Goal: Information Seeking & Learning: Learn about a topic

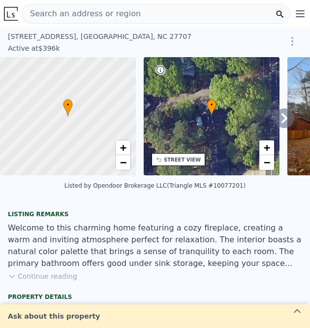
click at [282, 121] on icon at bounding box center [285, 118] width 6 height 10
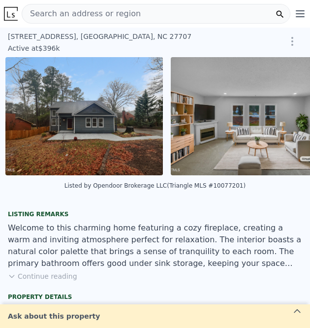
scroll to position [0, 288]
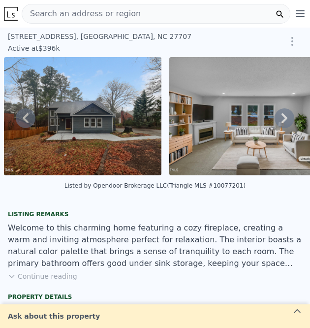
click at [86, 123] on img at bounding box center [83, 116] width 158 height 118
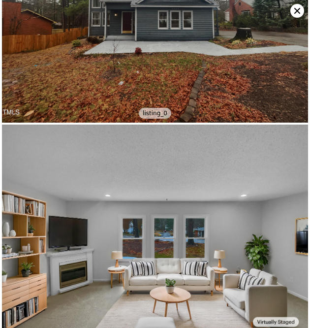
scroll to position [0, 0]
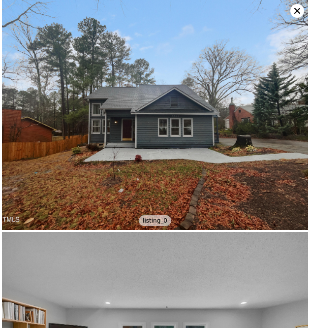
click at [301, 11] on icon at bounding box center [298, 11] width 14 height 14
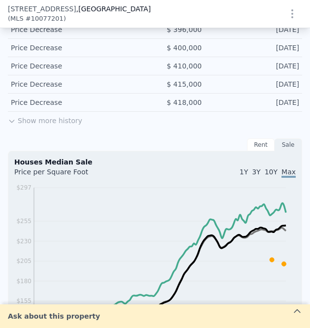
scroll to position [788, 0]
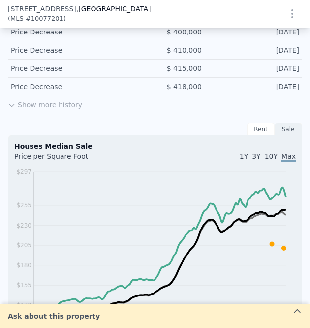
click at [57, 107] on button "Show more history" at bounding box center [45, 103] width 74 height 14
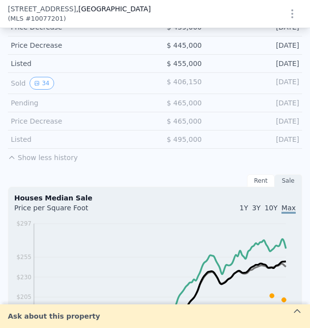
scroll to position [887, 0]
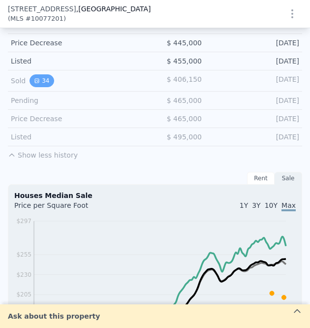
click at [41, 81] on button "34" at bounding box center [42, 80] width 24 height 13
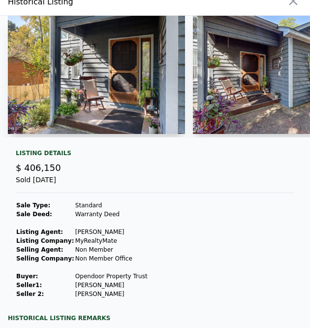
scroll to position [0, 0]
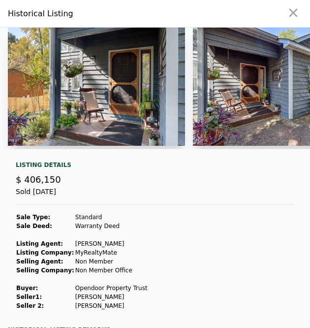
click at [82, 110] on img at bounding box center [96, 87] width 177 height 118
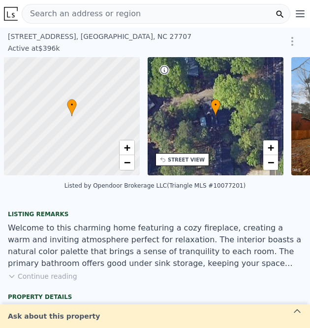
scroll to position [0, 4]
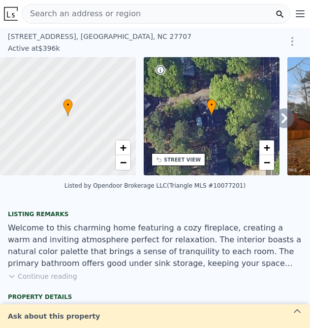
click at [275, 123] on icon at bounding box center [285, 118] width 20 height 20
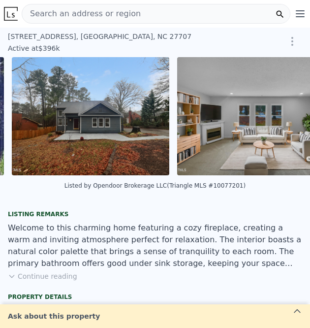
scroll to position [0, 288]
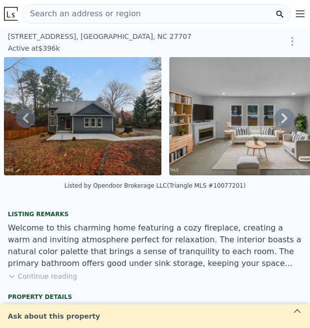
click at [282, 120] on icon at bounding box center [285, 118] width 6 height 10
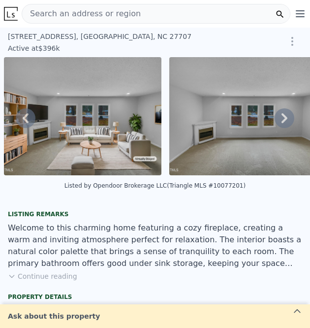
click at [282, 120] on icon at bounding box center [285, 118] width 6 height 10
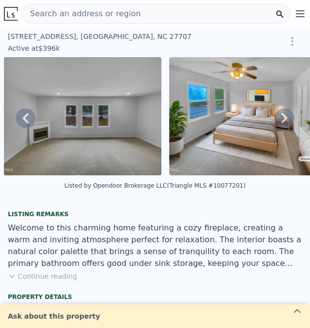
click at [282, 120] on icon at bounding box center [285, 118] width 6 height 10
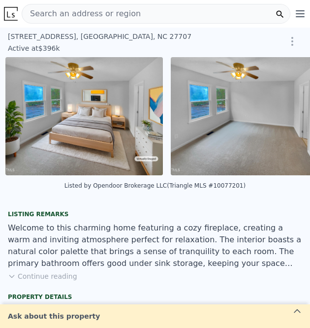
scroll to position [0, 784]
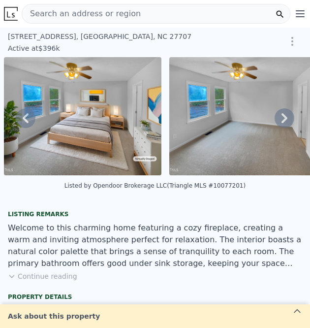
click at [278, 120] on div "• + − • + − STREET VIEW Loading... SATELLITE VIEW" at bounding box center [155, 118] width 310 height 122
click at [282, 120] on icon at bounding box center [285, 118] width 6 height 10
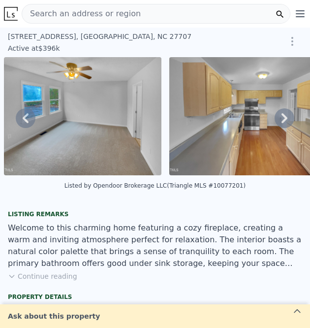
click at [282, 120] on icon at bounding box center [285, 118] width 6 height 10
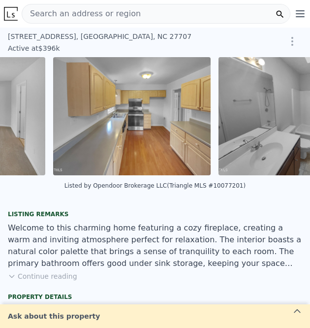
scroll to position [0, 1115]
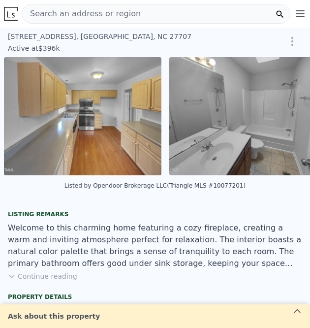
click at [278, 120] on div "• + − • + − STREET VIEW Loading... SATELLITE VIEW" at bounding box center [155, 118] width 310 height 122
click at [282, 120] on icon at bounding box center [285, 118] width 6 height 10
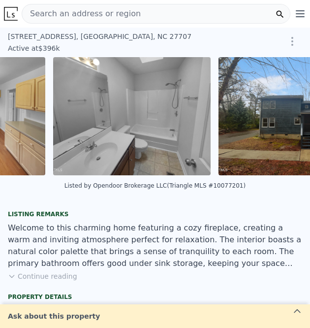
scroll to position [0, 1281]
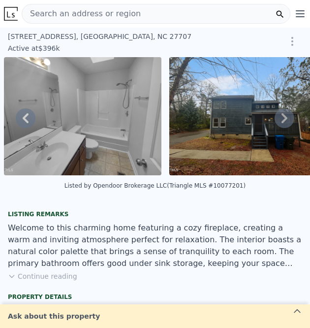
click at [278, 120] on div "• + − • + − STREET VIEW Loading... SATELLITE VIEW" at bounding box center [155, 118] width 310 height 122
click at [282, 120] on icon at bounding box center [285, 118] width 6 height 10
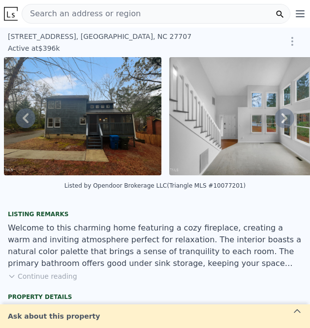
click at [275, 122] on icon at bounding box center [285, 118] width 20 height 20
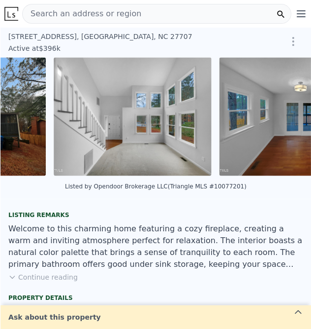
scroll to position [0, 1612]
